Goal: Find specific page/section

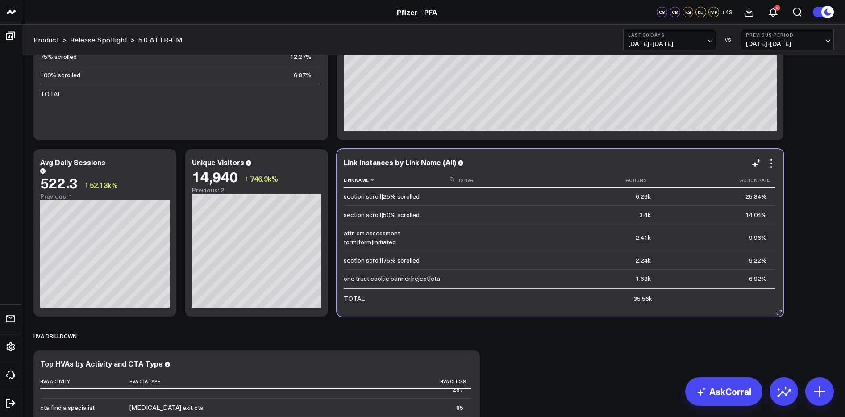
click at [452, 178] on icon at bounding box center [452, 179] width 4 height 4
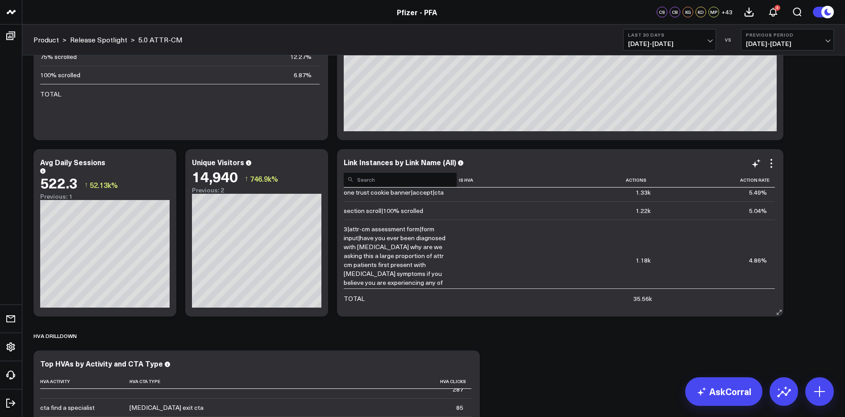
scroll to position [106, 0]
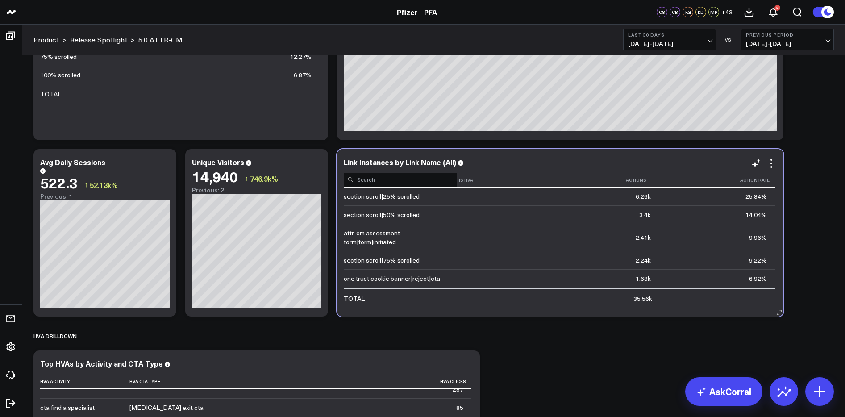
click at [402, 180] on input at bounding box center [400, 179] width 113 height 16
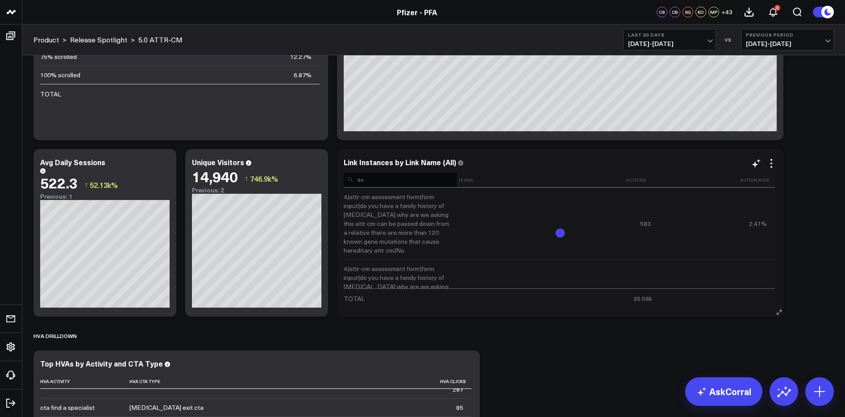
type input "dow"
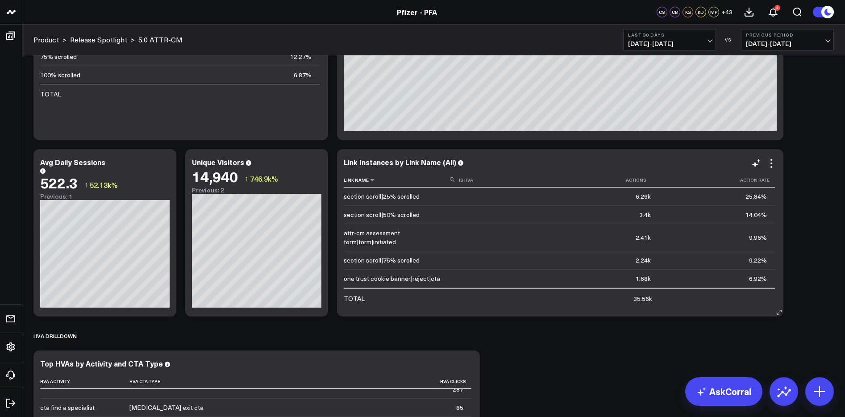
click at [451, 178] on icon at bounding box center [452, 179] width 4 height 4
click at [427, 181] on input at bounding box center [400, 179] width 113 height 16
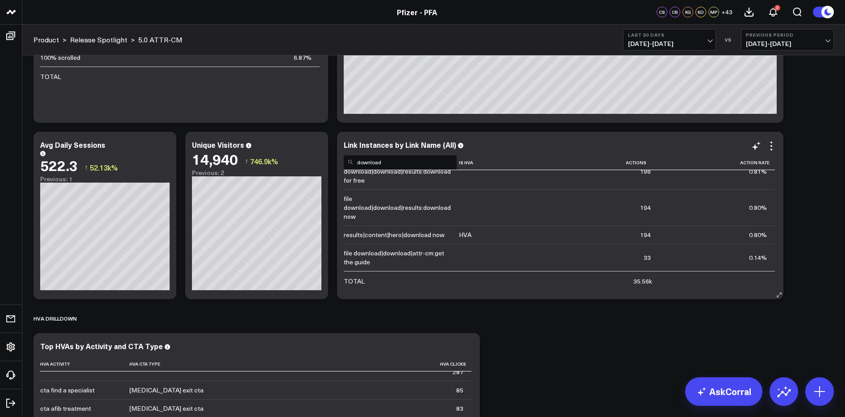
scroll to position [842, 0]
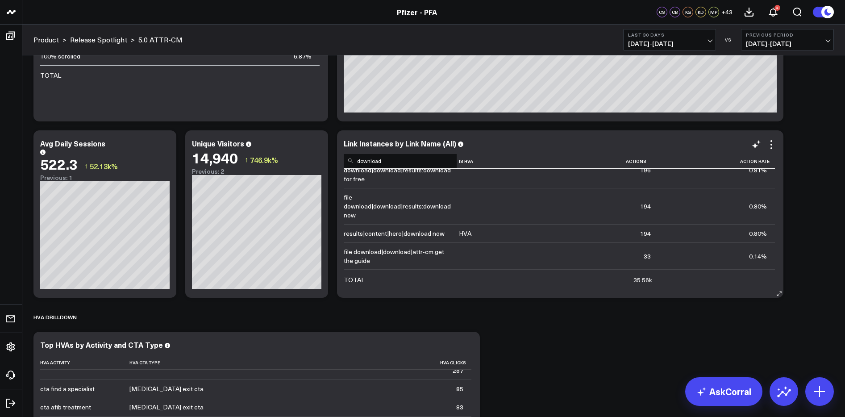
type input "download"
